Goal: Transaction & Acquisition: Purchase product/service

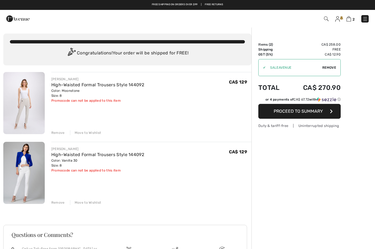
click at [266, 70] on div "✔" at bounding box center [262, 67] width 7 height 5
click at [336, 21] on img at bounding box center [338, 18] width 5 height 5
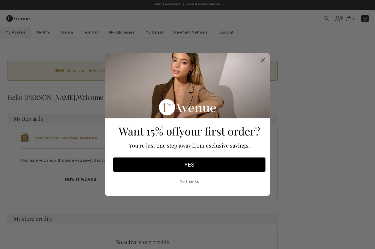
click at [189, 183] on button "No thanks" at bounding box center [189, 182] width 153 height 14
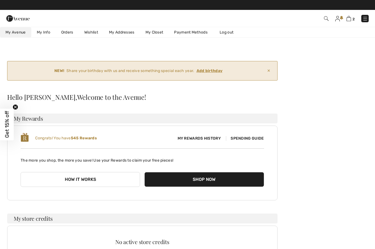
click at [199, 140] on span "My Rewards History" at bounding box center [199, 138] width 52 height 6
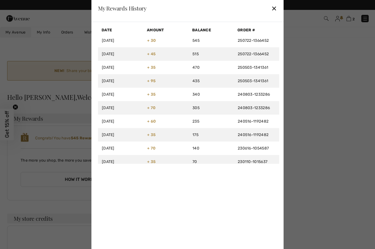
click at [277, 12] on div "✕" at bounding box center [275, 8] width 6 height 12
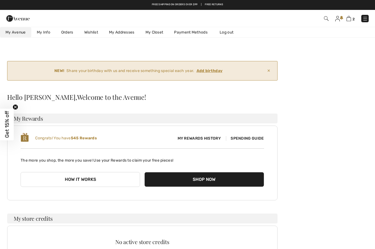
click at [252, 140] on span "Spending Guide" at bounding box center [245, 138] width 38 height 5
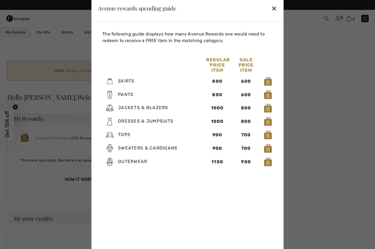
click at [272, 7] on div "✕" at bounding box center [275, 8] width 6 height 12
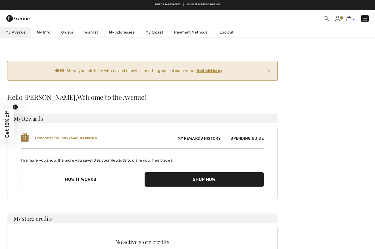
click at [349, 21] on img at bounding box center [349, 18] width 5 height 5
